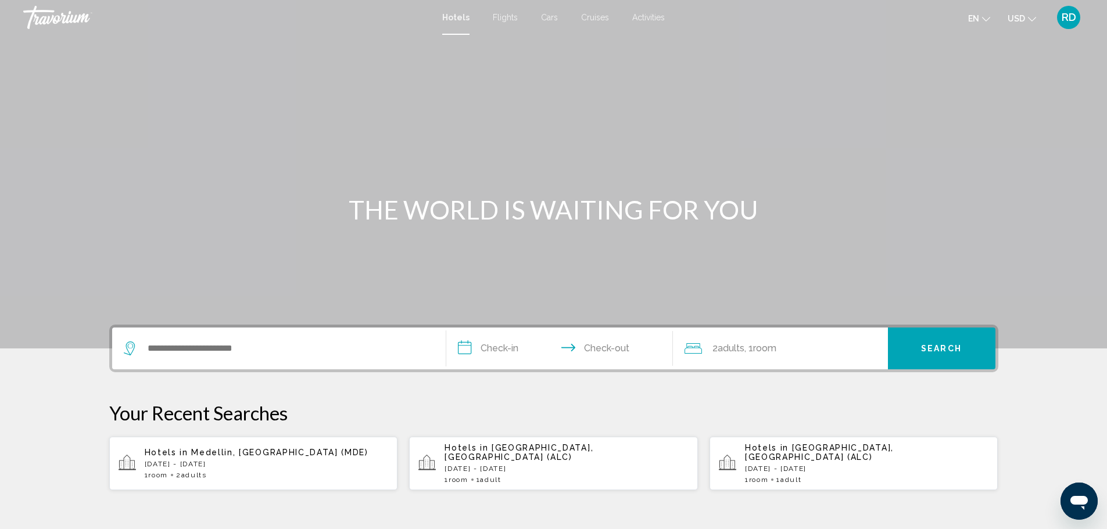
click at [452, 18] on span "Hotels" at bounding box center [455, 17] width 27 height 9
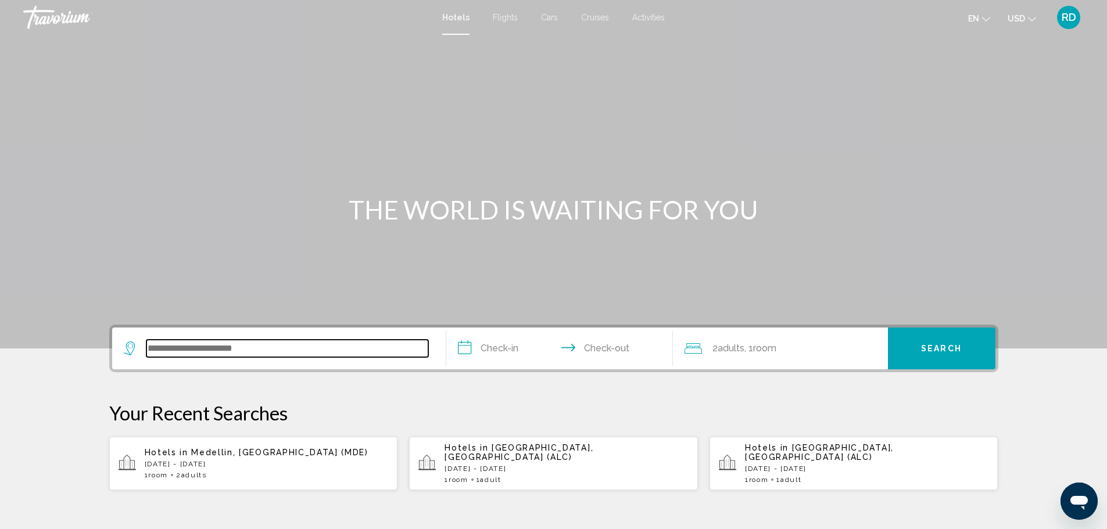
click at [225, 348] on input "Search widget" at bounding box center [287, 348] width 282 height 17
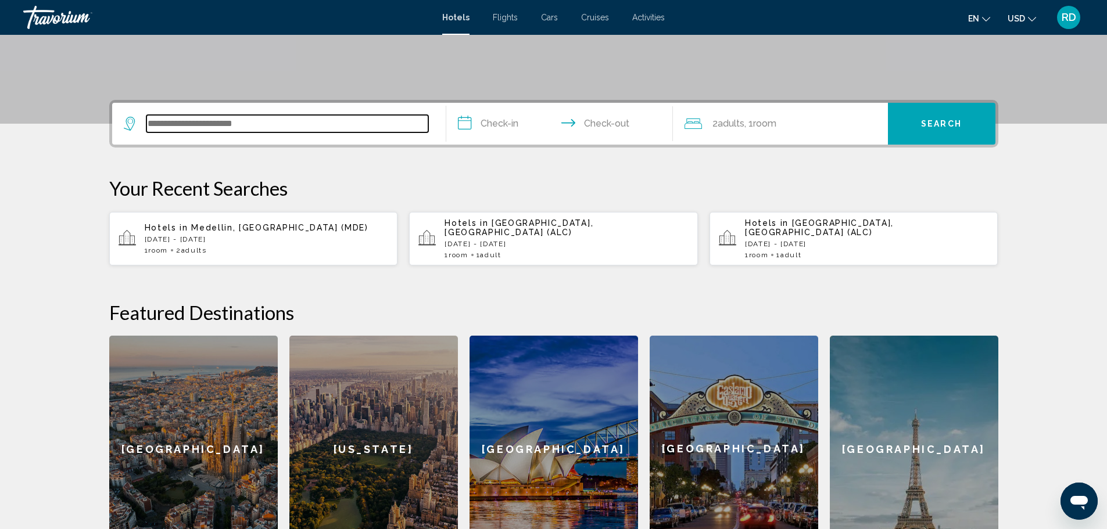
scroll to position [113, 0]
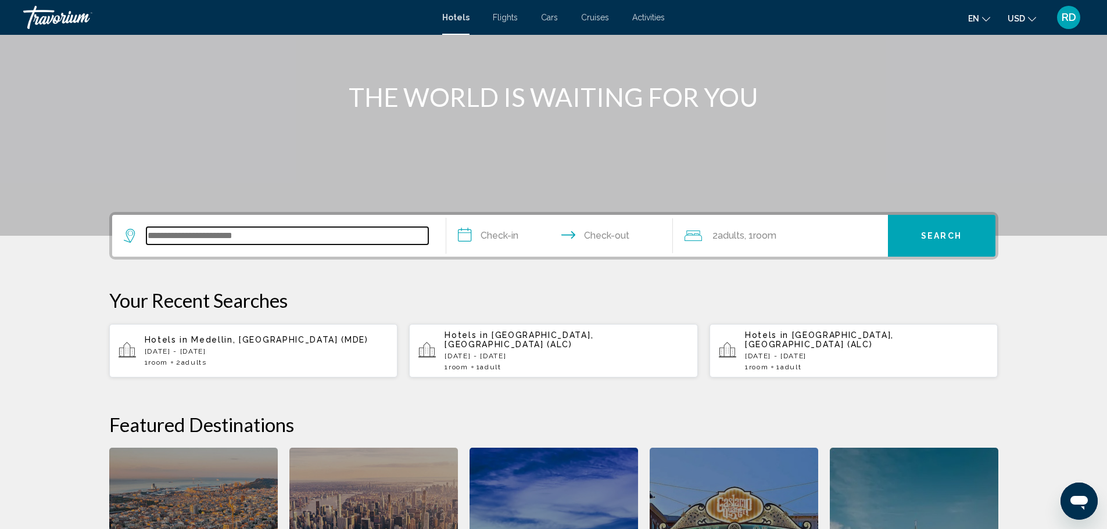
click at [191, 238] on input "Search widget" at bounding box center [287, 235] width 282 height 17
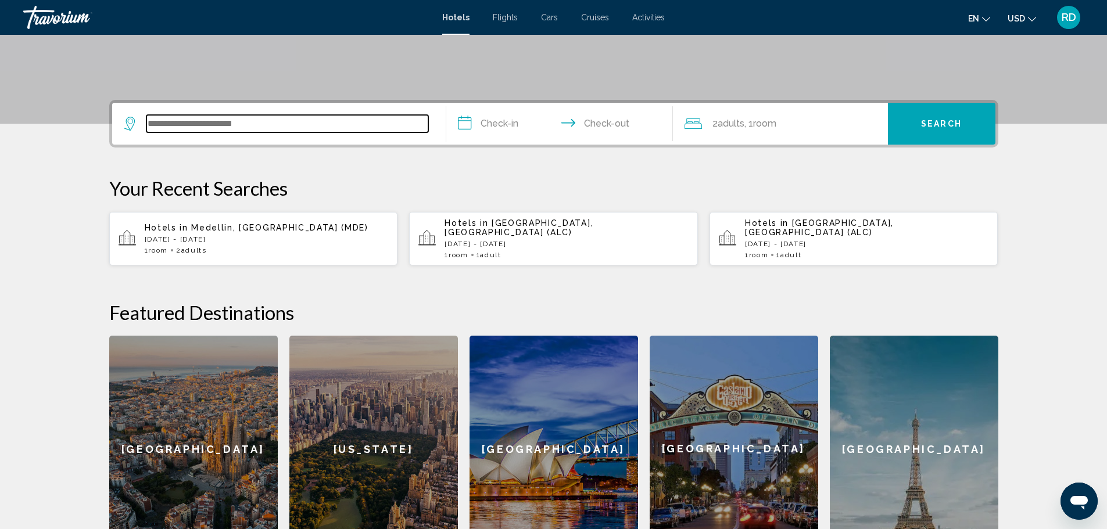
scroll to position [55, 0]
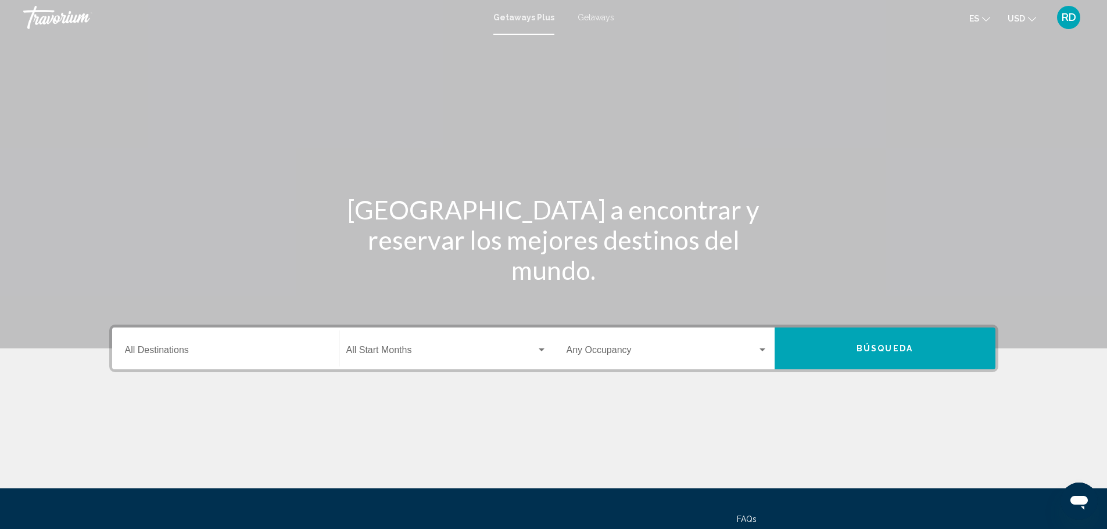
click at [595, 14] on span "Getaways" at bounding box center [595, 17] width 37 height 9
click at [175, 349] on input "Destination All Destinations" at bounding box center [225, 352] width 201 height 10
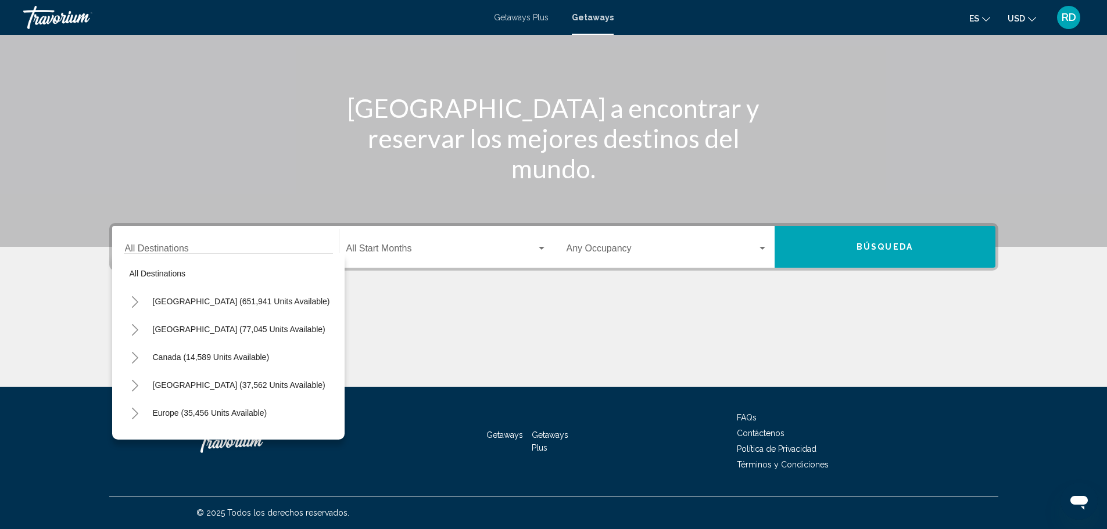
click at [288, 159] on div "Main content" at bounding box center [553, 72] width 1107 height 349
